Goal: Navigation & Orientation: Understand site structure

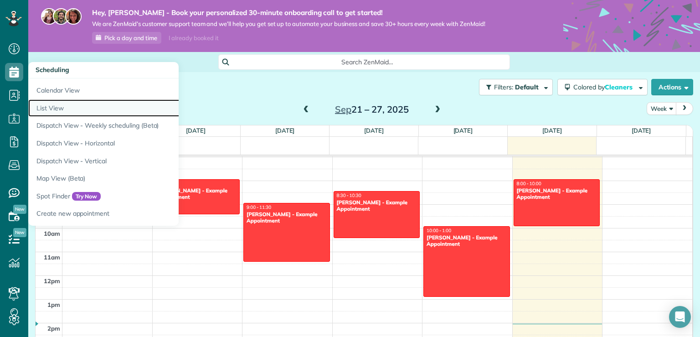
click at [49, 110] on link "List View" at bounding box center [142, 108] width 228 height 18
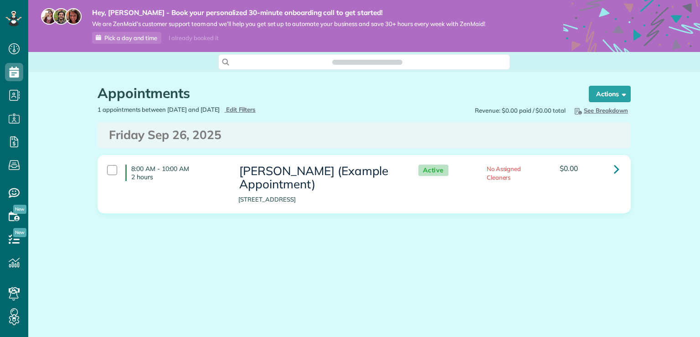
scroll to position [4, 4]
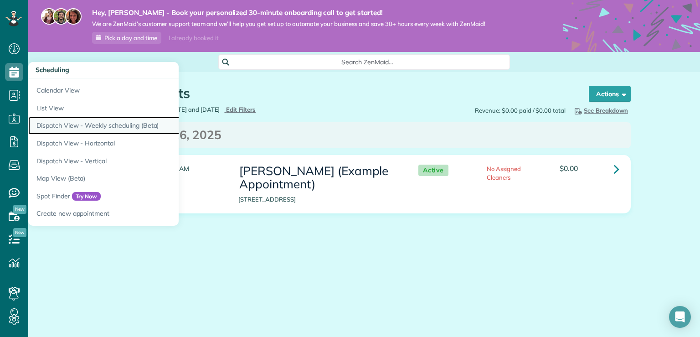
click at [55, 123] on link "Dispatch View - Weekly scheduling (Beta)" at bounding box center [142, 126] width 228 height 18
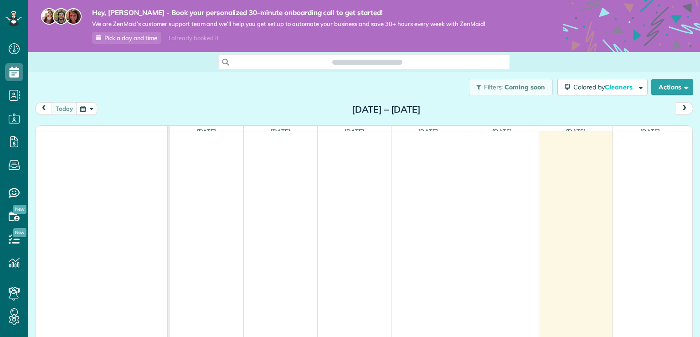
scroll to position [4, 4]
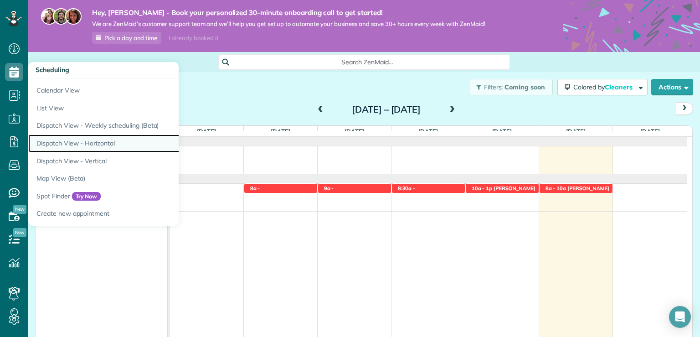
click at [49, 140] on link "Dispatch View - Horizontal" at bounding box center [142, 143] width 228 height 18
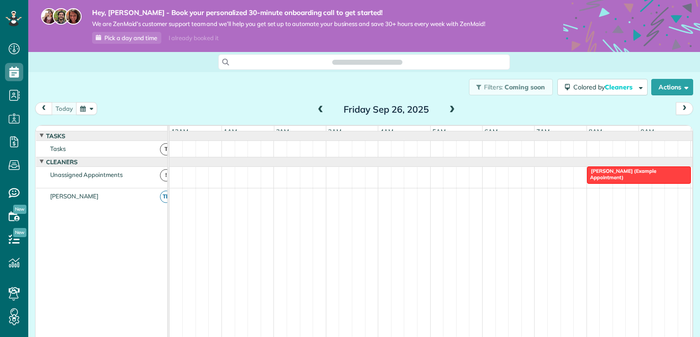
scroll to position [0, 313]
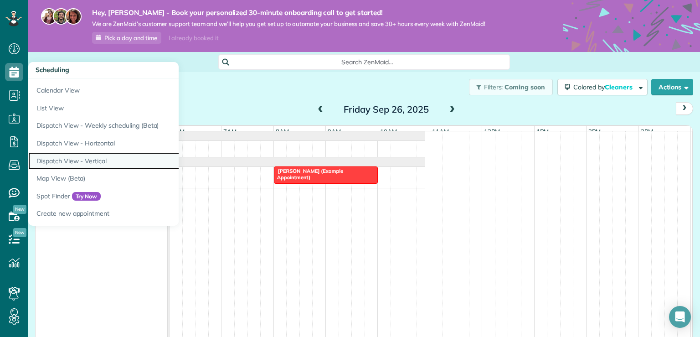
click at [51, 158] on link "Dispatch View - Vertical" at bounding box center [142, 161] width 228 height 18
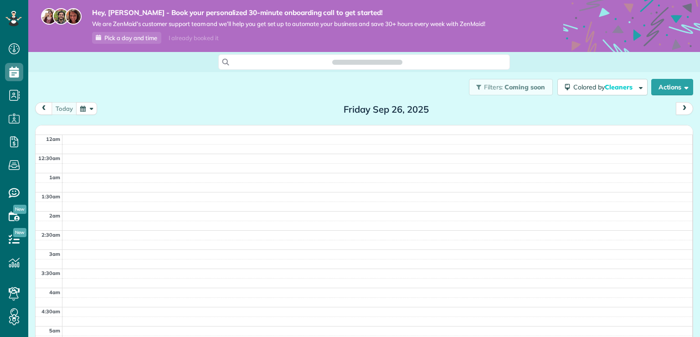
scroll to position [228, 0]
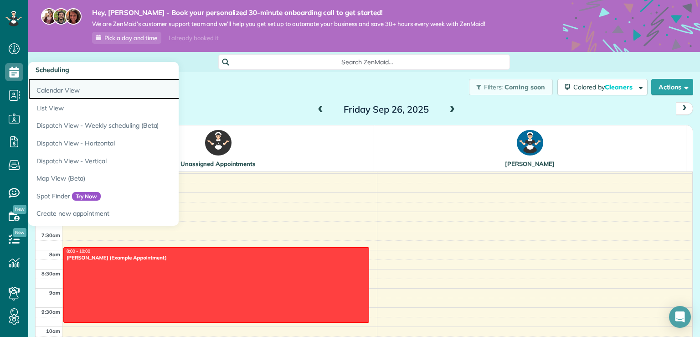
click at [43, 91] on link "Calendar View" at bounding box center [142, 88] width 228 height 21
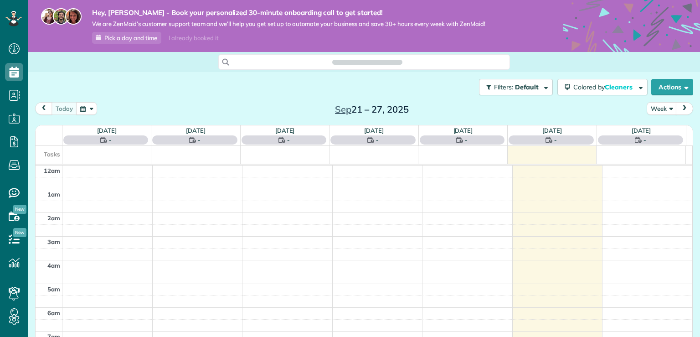
scroll to position [165, 0]
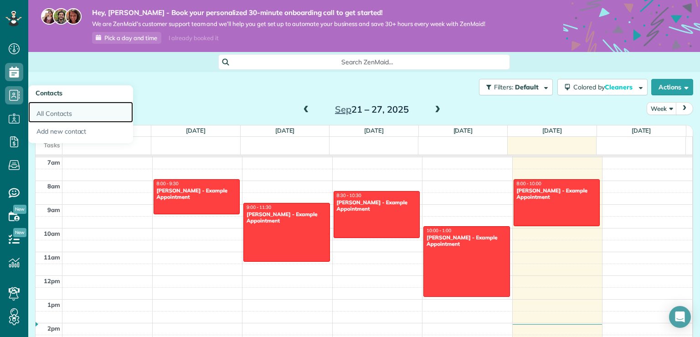
click at [42, 112] on link "All Contacts" at bounding box center [80, 112] width 105 height 21
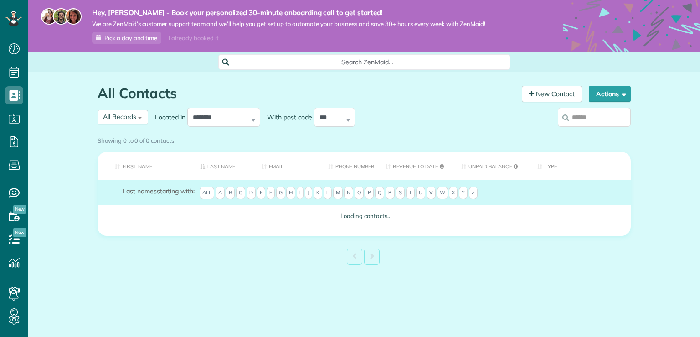
scroll to position [4, 4]
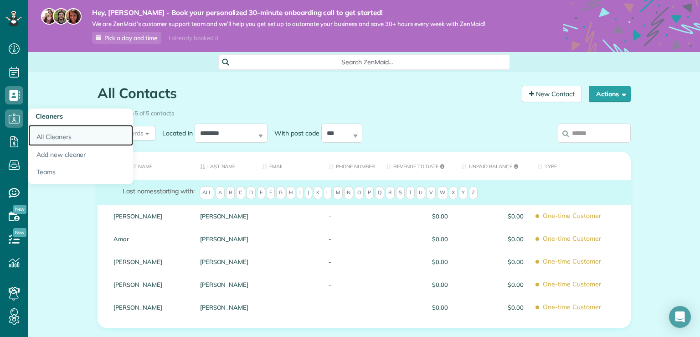
click at [38, 134] on link "All Cleaners" at bounding box center [80, 135] width 105 height 21
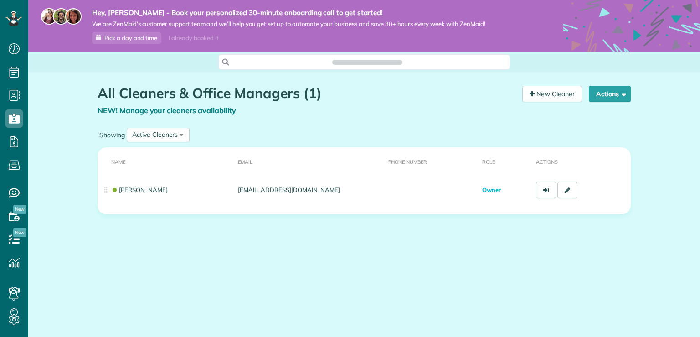
scroll to position [4, 4]
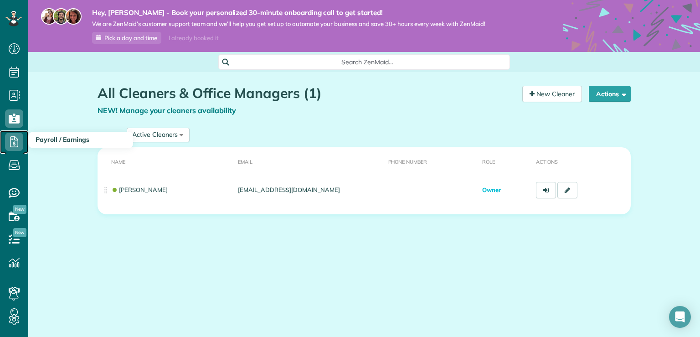
click at [15, 140] on icon at bounding box center [14, 142] width 18 height 18
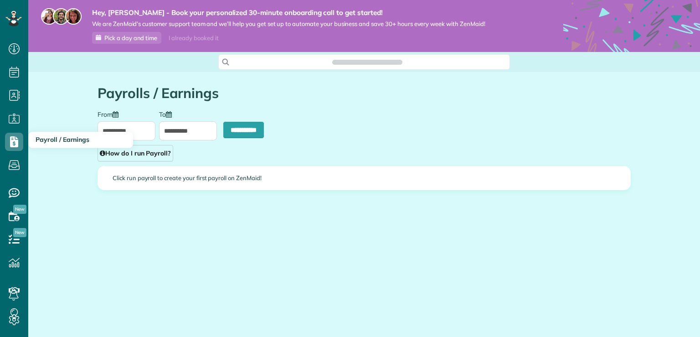
scroll to position [4, 4]
type input "**********"
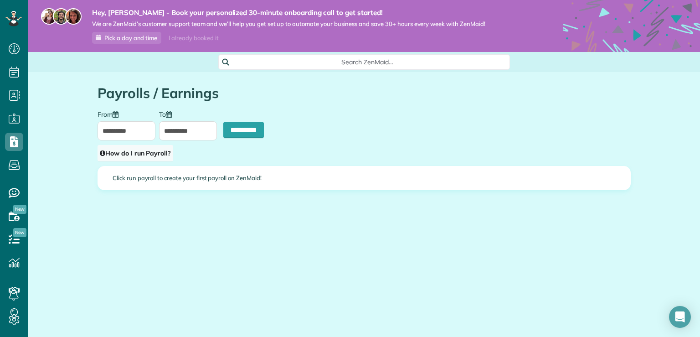
click at [142, 152] on link "How do I run Payroll?" at bounding box center [136, 153] width 76 height 16
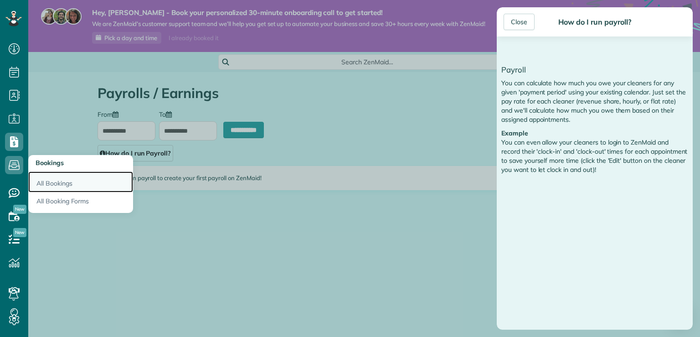
click at [41, 181] on link "All Bookings" at bounding box center [80, 181] width 105 height 21
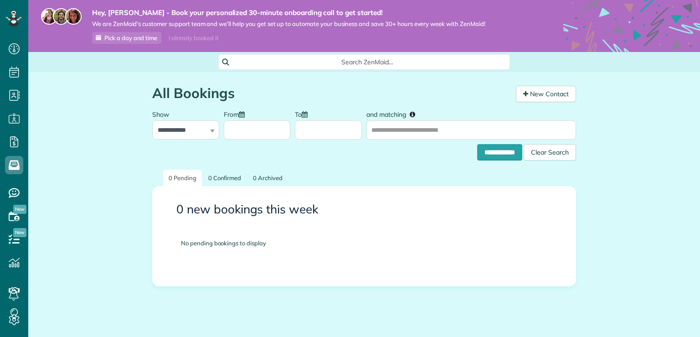
scroll to position [4, 4]
click at [20, 188] on icon at bounding box center [14, 193] width 18 height 18
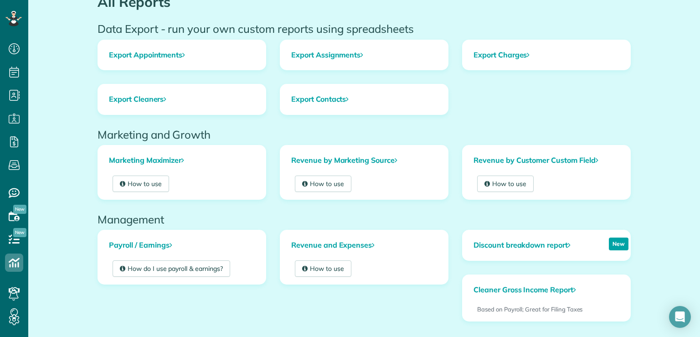
scroll to position [137, 0]
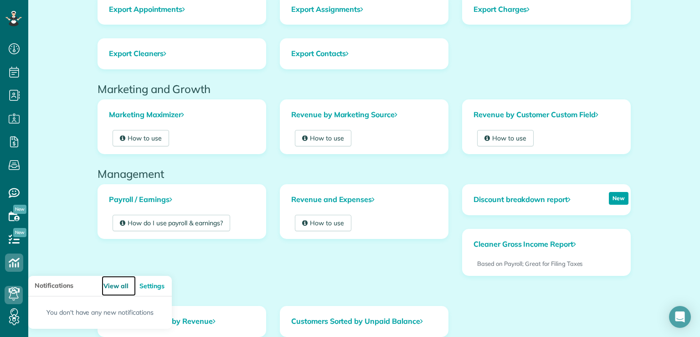
click at [108, 285] on link "View all" at bounding box center [119, 286] width 34 height 21
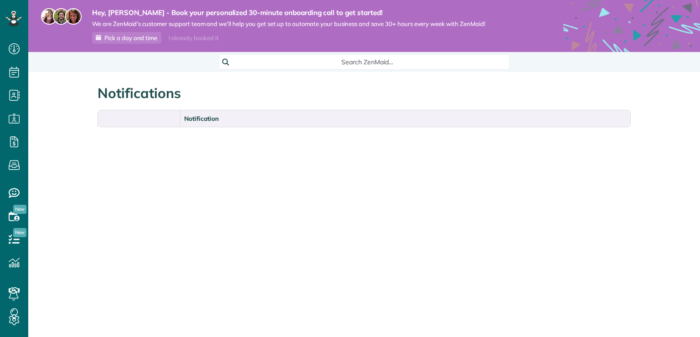
scroll to position [4, 4]
click at [13, 314] on icon at bounding box center [14, 319] width 18 height 18
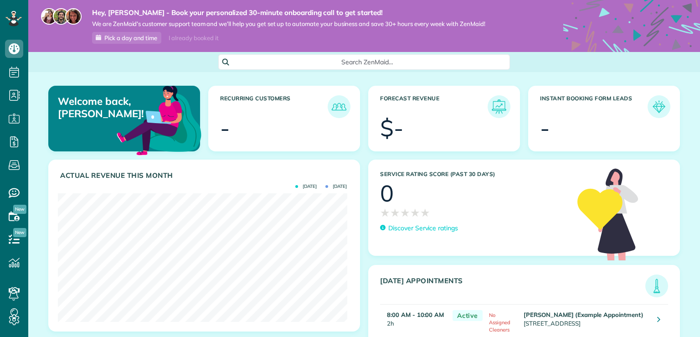
scroll to position [128, 289]
click at [440, 113] on h3 "Forecast Revenue" at bounding box center [434, 106] width 108 height 23
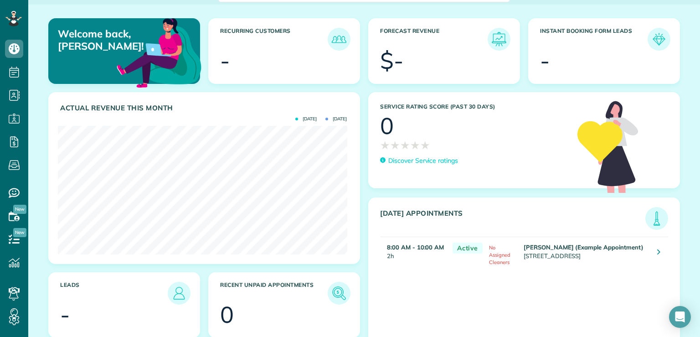
scroll to position [88, 0]
